Goal: Navigation & Orientation: Understand site structure

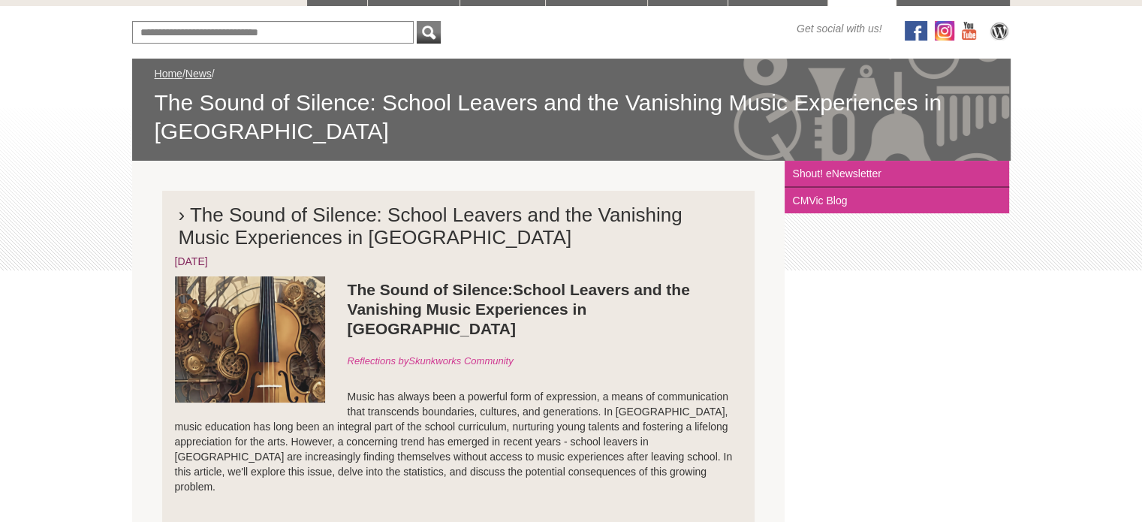
scroll to position [180, 0]
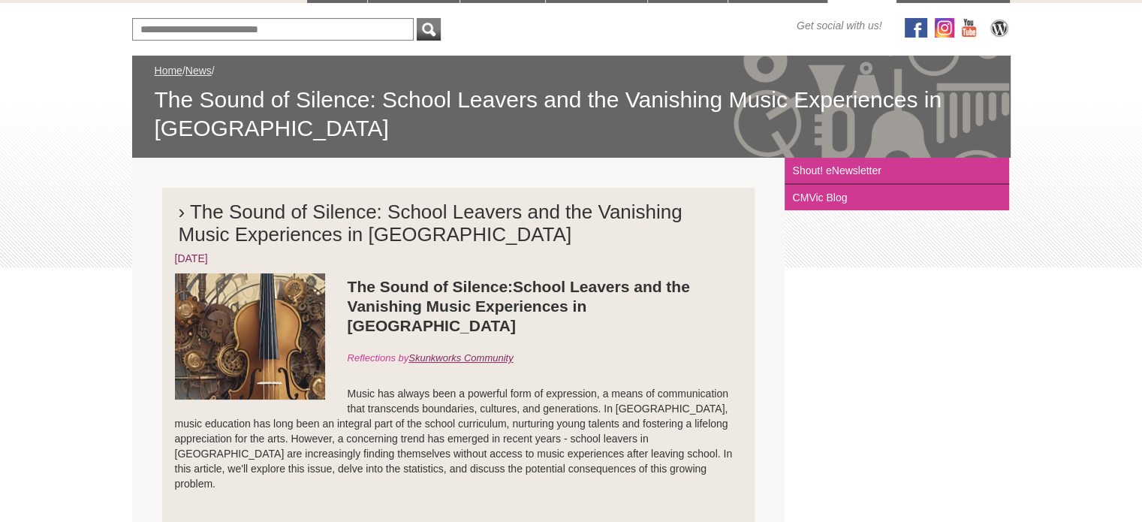
click at [430, 352] on link "Skunkworks Community" at bounding box center [461, 357] width 104 height 11
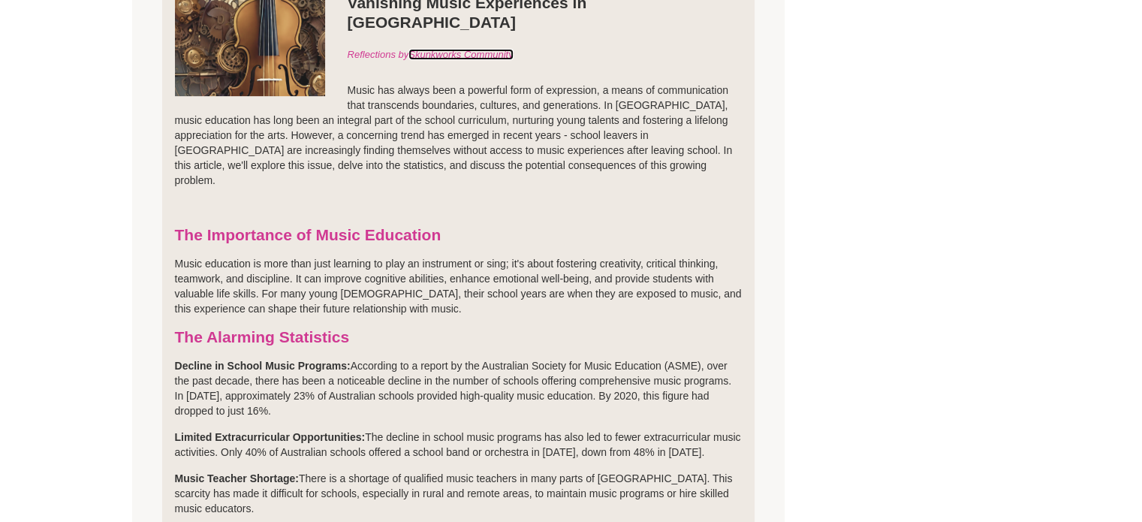
scroll to position [0, 0]
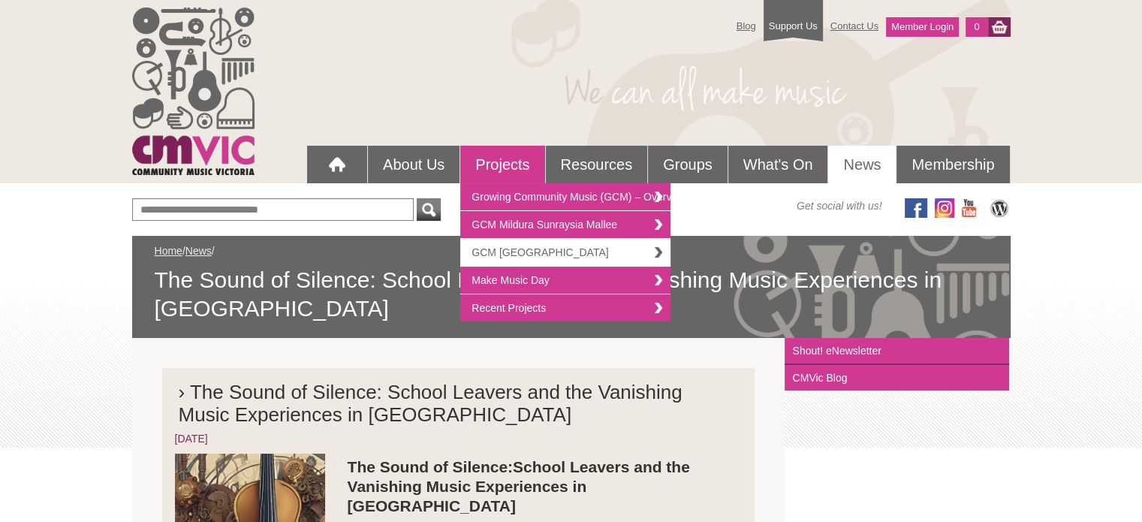
click at [605, 243] on link "GCM [GEOGRAPHIC_DATA]" at bounding box center [565, 253] width 210 height 28
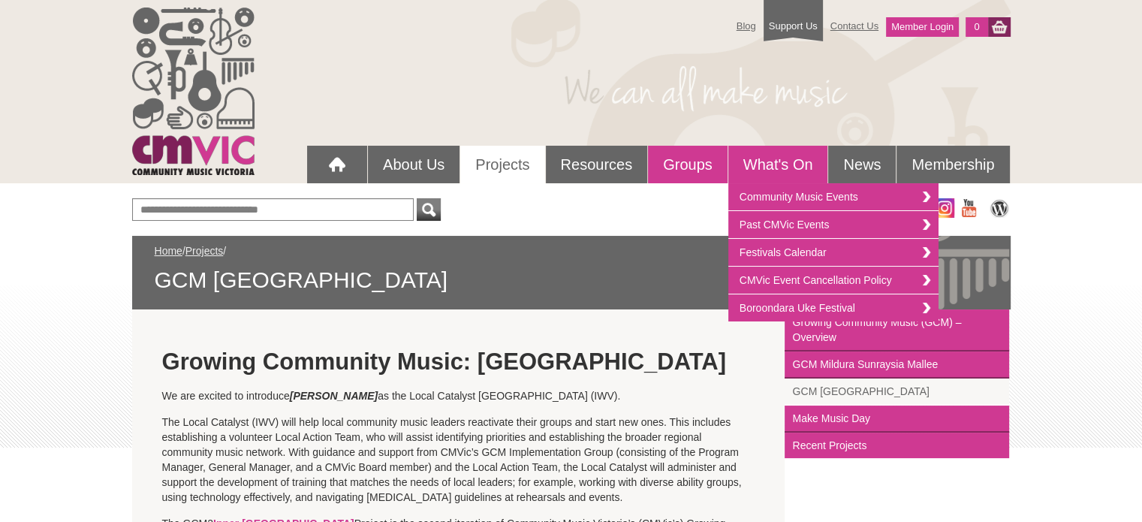
click at [697, 158] on link "Groups" at bounding box center [688, 165] width 80 height 38
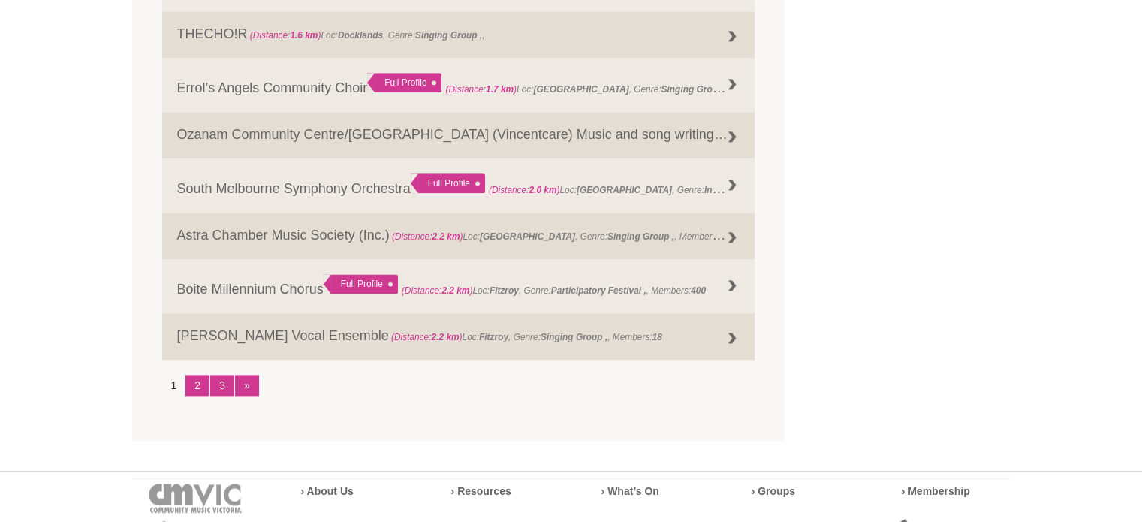
scroll to position [1897, 0]
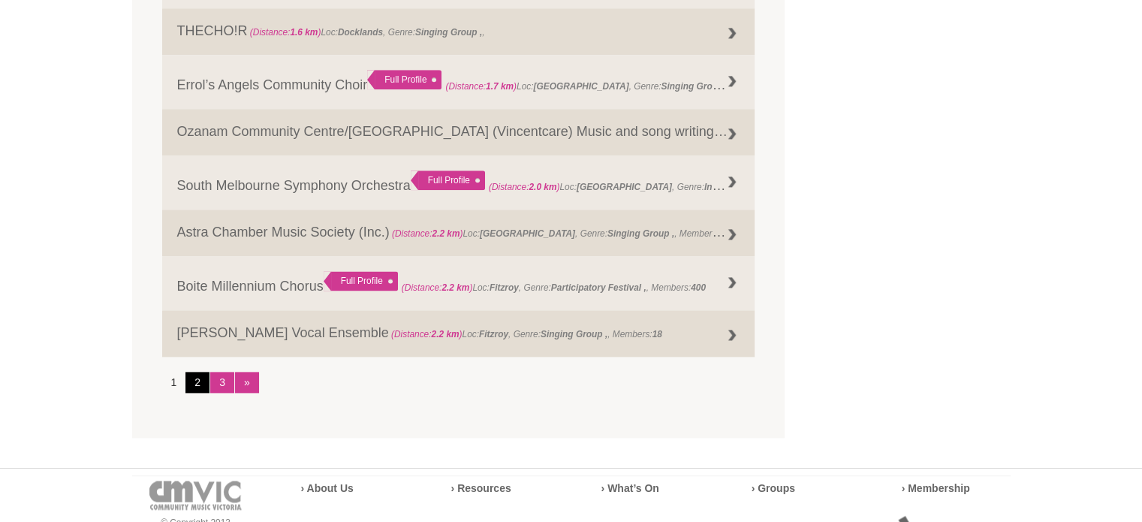
click at [195, 393] on link "2" at bounding box center [198, 382] width 24 height 21
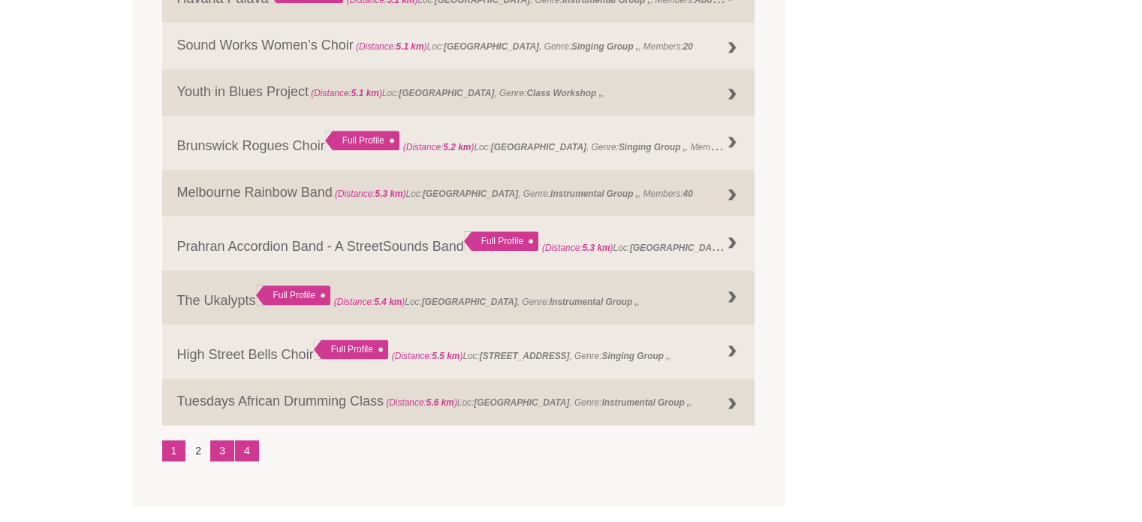
scroll to position [1858, 0]
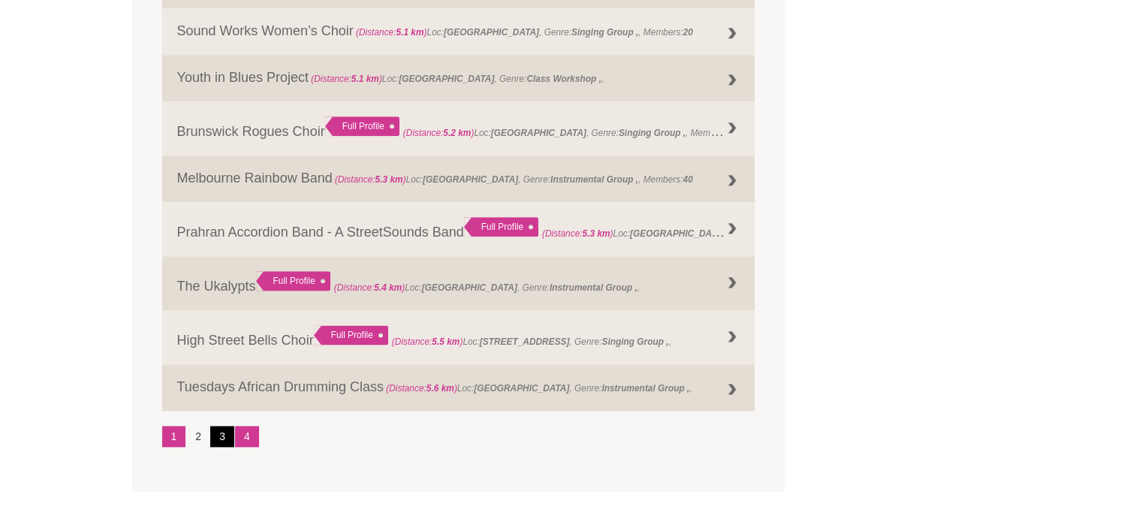
click at [221, 447] on link "3" at bounding box center [222, 436] width 24 height 21
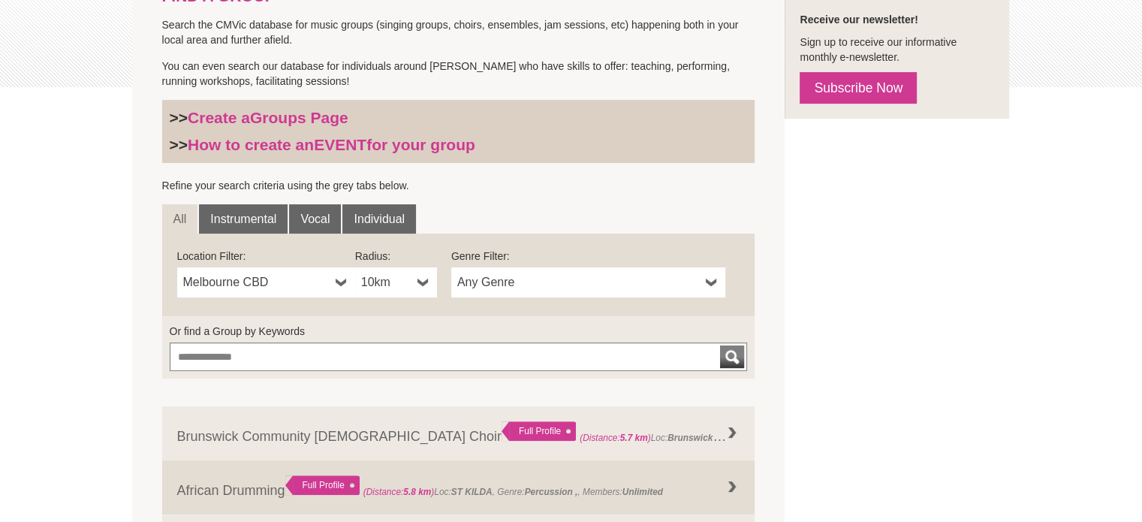
scroll to position [0, 0]
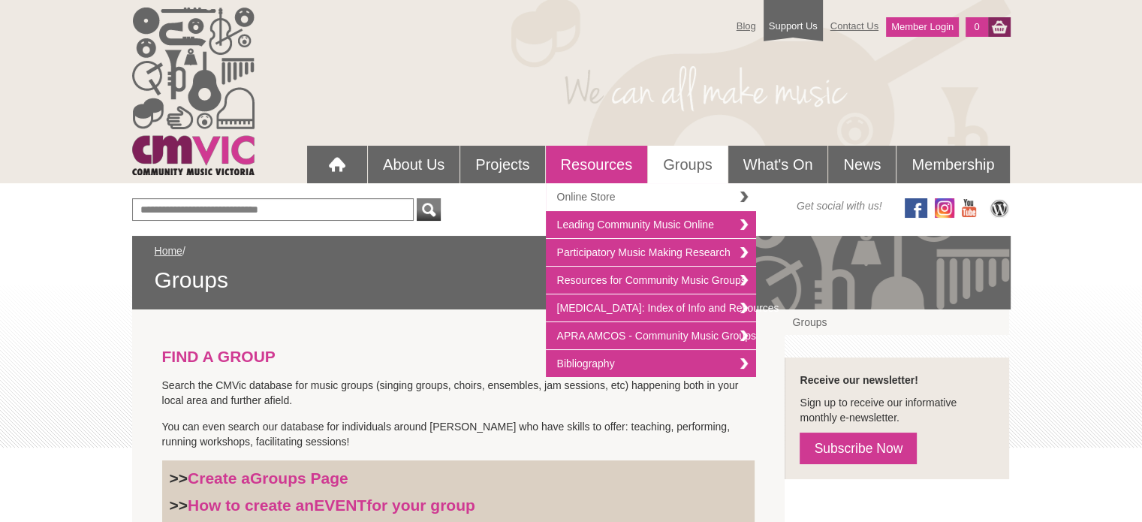
click at [691, 201] on link "Online Store" at bounding box center [651, 197] width 210 height 28
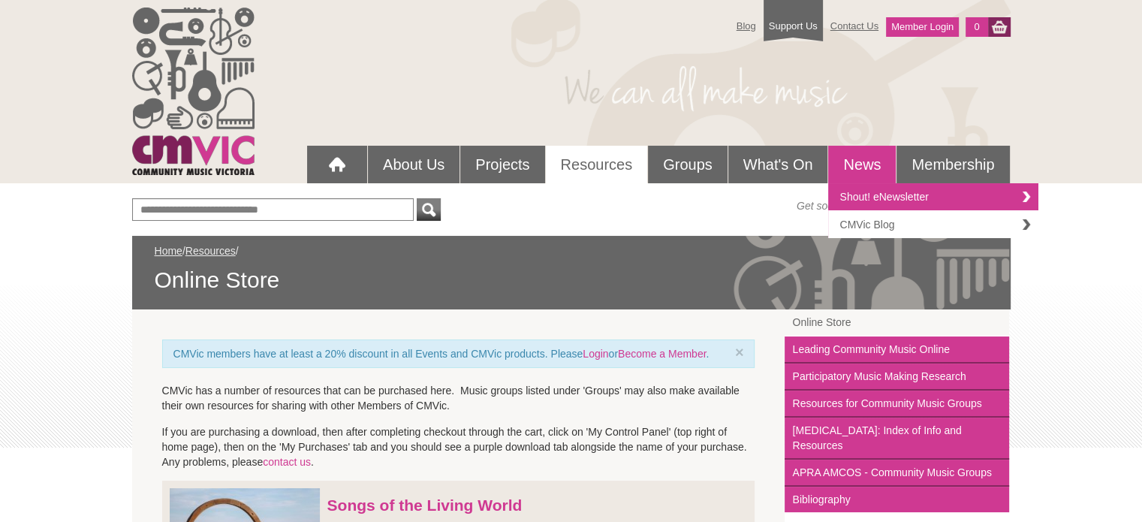
click at [877, 220] on link "CMVic Blog" at bounding box center [934, 224] width 210 height 27
